Goal: Find specific page/section: Find specific page/section

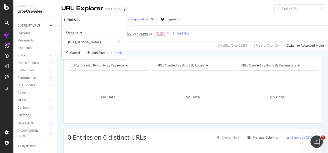
scroll to position [52, 0]
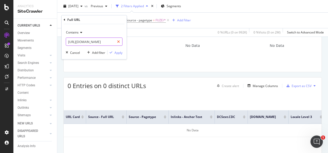
click at [118, 42] on icon at bounding box center [118, 42] width 3 height 4
click at [110, 41] on input "text" at bounding box center [94, 42] width 56 height 8
paste input "[URL][DOMAIN_NAME]"
type input "[URL][DOMAIN_NAME]"
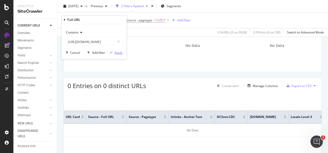
scroll to position [0, 0]
click at [114, 52] on div "button" at bounding box center [111, 52] width 7 height 3
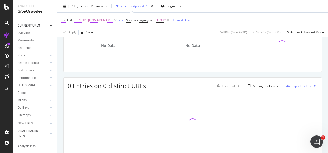
click at [113, 21] on span "^.*[URL][DOMAIN_NAME]" at bounding box center [94, 20] width 37 height 7
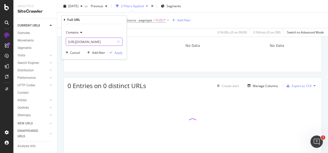
click at [121, 41] on div at bounding box center [118, 42] width 7 height 8
click at [114, 40] on input "text" at bounding box center [94, 42] width 56 height 8
paste input "[URL][DOMAIN_NAME]"
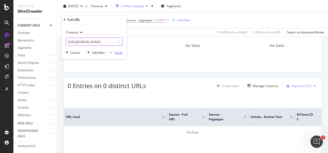
type input "[URL][DOMAIN_NAME]"
click at [121, 53] on div "Apply" at bounding box center [119, 52] width 8 height 4
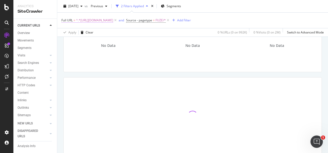
click at [113, 20] on span "^.*[URL][DOMAIN_NAME]" at bounding box center [94, 20] width 37 height 7
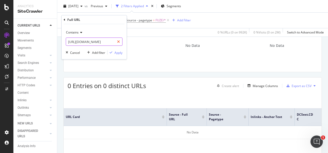
click at [120, 44] on div at bounding box center [118, 42] width 7 height 8
click at [108, 42] on input "text" at bounding box center [94, 42] width 56 height 8
paste input "[URL][DOMAIN_NAME]"
type input "[URL][DOMAIN_NAME]"
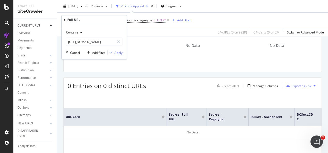
scroll to position [0, 0]
click at [115, 51] on div "Apply" at bounding box center [119, 52] width 8 height 4
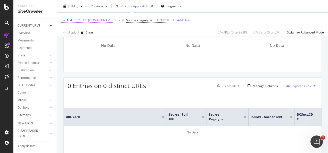
click at [110, 19] on span "^.*[URL][DOMAIN_NAME]" at bounding box center [94, 20] width 37 height 7
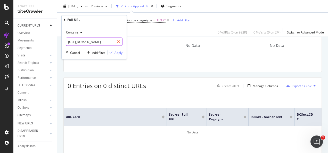
click at [119, 41] on icon at bounding box center [118, 42] width 3 height 4
click at [113, 42] on input "text" at bounding box center [94, 42] width 56 height 8
paste input "[URL][DOMAIN_NAME]"
type input "[URL][DOMAIN_NAME]"
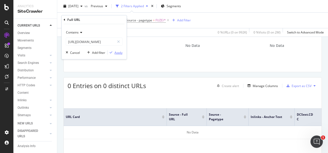
click at [118, 52] on div "Apply" at bounding box center [119, 52] width 8 height 4
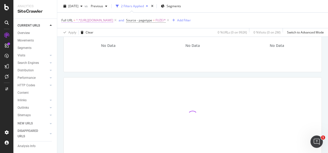
click at [113, 20] on span "^.*[URL][DOMAIN_NAME]" at bounding box center [94, 20] width 37 height 7
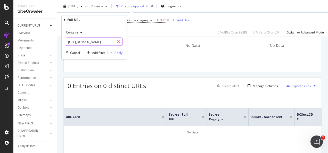
click at [119, 39] on div at bounding box center [118, 42] width 7 height 8
click at [109, 43] on input "text" at bounding box center [94, 42] width 56 height 8
paste input "[URL][DOMAIN_NAME]"
type input "[URL][DOMAIN_NAME]"
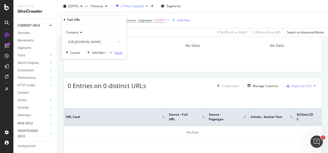
scroll to position [0, 0]
click at [115, 51] on div "Apply" at bounding box center [119, 52] width 8 height 4
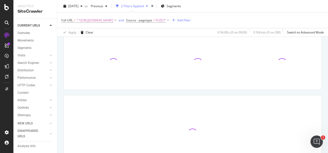
scroll to position [26, 0]
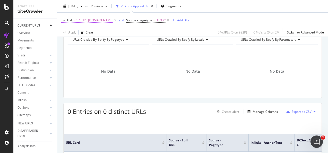
click at [104, 18] on span "^.*[URL][DOMAIN_NAME]" at bounding box center [94, 20] width 37 height 7
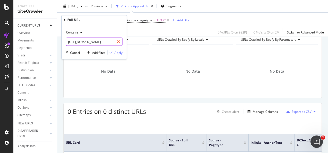
click at [116, 42] on div at bounding box center [118, 42] width 7 height 8
click at [109, 42] on input "text" at bounding box center [90, 42] width 49 height 8
paste input "[URL][DOMAIN_NAME]"
type input "[URL][DOMAIN_NAME]"
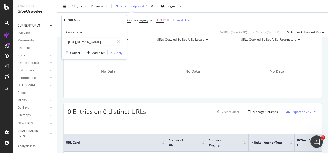
click at [118, 53] on div "Apply" at bounding box center [119, 52] width 8 height 4
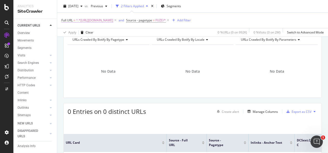
click at [113, 17] on span "^.*[URL][DOMAIN_NAME]" at bounding box center [94, 20] width 37 height 7
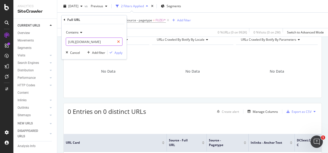
click at [119, 42] on icon at bounding box center [118, 42] width 3 height 4
click at [110, 44] on input "text" at bounding box center [94, 42] width 56 height 8
paste input "[URL][DOMAIN_NAME]"
type input "[URL][DOMAIN_NAME]"
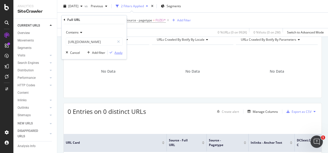
scroll to position [0, 0]
click at [119, 53] on div "Apply" at bounding box center [119, 52] width 8 height 4
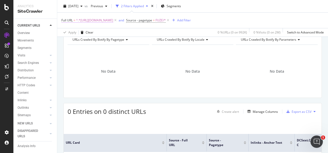
click at [113, 21] on span "^.*[URL][DOMAIN_NAME]" at bounding box center [94, 20] width 37 height 7
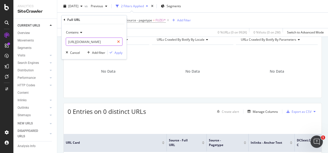
click at [121, 40] on div at bounding box center [118, 42] width 7 height 8
click at [117, 41] on input "text" at bounding box center [94, 42] width 56 height 8
paste input "[URL][DOMAIN_NAME]"
type input "[URL][DOMAIN_NAME]"
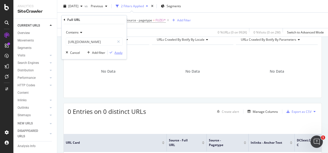
click at [118, 52] on div "Apply" at bounding box center [119, 52] width 8 height 4
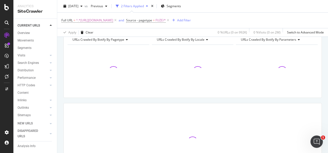
drag, startPoint x: 207, startPoint y: 28, endPoint x: 202, endPoint y: 25, distance: 5.7
click at [206, 28] on div "Full URL = ^.*[URL][DOMAIN_NAME] and Source - pagetype = FUZE/* Add Filter" at bounding box center [192, 20] width 263 height 15
click at [152, 21] on span "Source - pagetype" at bounding box center [139, 20] width 26 height 4
click at [248, 16] on div "Full URL = ^.*[URL][DOMAIN_NAME] and Source - pagetype = FUZE/* Add Filter" at bounding box center [192, 20] width 263 height 15
